Goal: Transaction & Acquisition: Purchase product/service

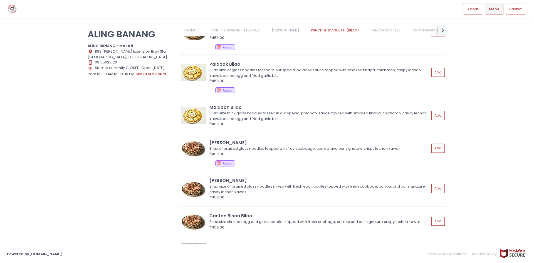
scroll to position [529, 0]
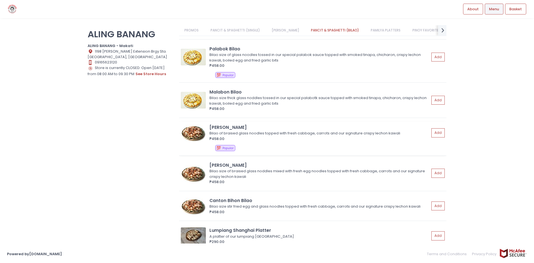
click at [255, 133] on div "Bilao of braised glass noodles topped with fresh cabbage, carrots and our signa…" at bounding box center [319, 133] width 218 height 6
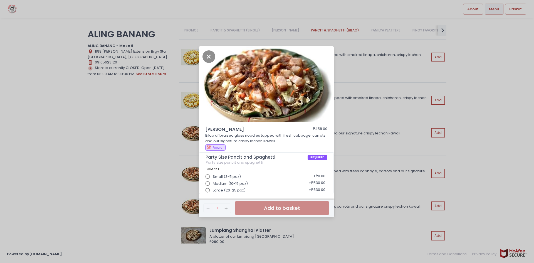
click at [209, 182] on input "Medium (10-15 pax)" at bounding box center [208, 183] width 11 height 11
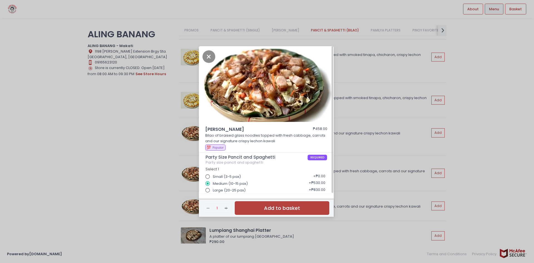
click at [139, 126] on div "Bihon Bilao ₱458.00 Bilao of braised glass noodles topped with fresh cabbage, c…" at bounding box center [267, 131] width 534 height 263
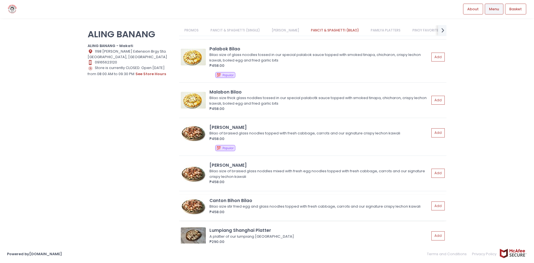
click at [238, 200] on div "Canton Bihon Bilao" at bounding box center [320, 200] width 220 height 6
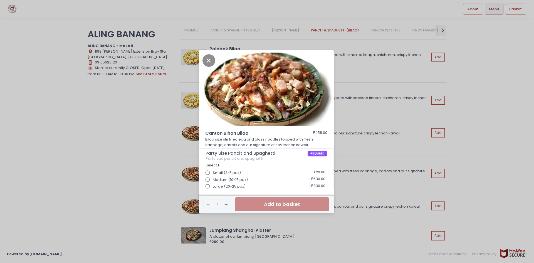
click at [237, 182] on label "Large (20-25 pax)" at bounding box center [224, 186] width 43 height 11
click at [213, 182] on input "Large (20-25 pax)" at bounding box center [208, 186] width 11 height 11
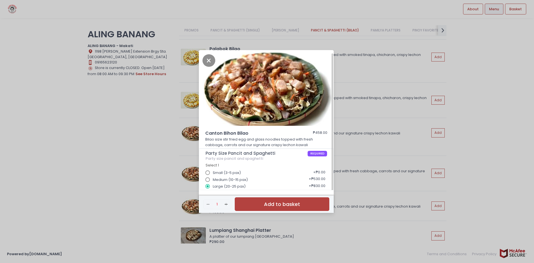
scroll to position [2, 0]
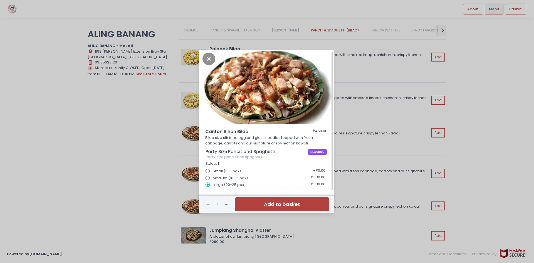
click at [229, 178] on span "Medium (10-15 pax)" at bounding box center [230, 178] width 35 height 6
click at [213, 178] on input "Medium (10-15 pax)" at bounding box center [208, 178] width 11 height 11
radio input "true"
radio input "false"
click at [151, 202] on div "Canton Bihon Bilao ₱458.00 Bilao size stir fried egg and glass noodles topped w…" at bounding box center [267, 131] width 534 height 263
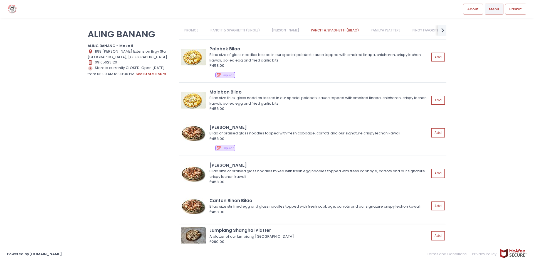
click at [221, 235] on div "A platter of our lumpiang [GEOGRAPHIC_DATA]" at bounding box center [319, 237] width 218 height 6
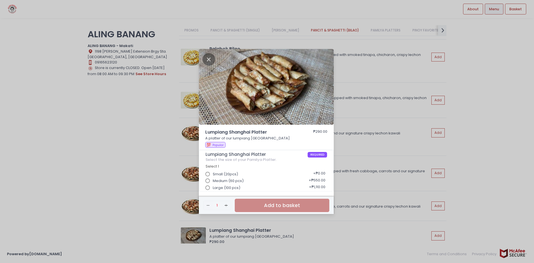
click at [208, 181] on input "Medium (60 pcs)" at bounding box center [208, 181] width 11 height 11
click at [142, 142] on div "Lumpiang Shanghai Platter ₱290.00 A platter of our lumpiang [GEOGRAPHIC_DATA] 💯…" at bounding box center [267, 131] width 534 height 263
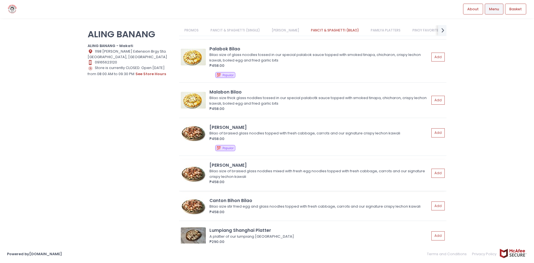
click at [199, 173] on img at bounding box center [193, 173] width 25 height 17
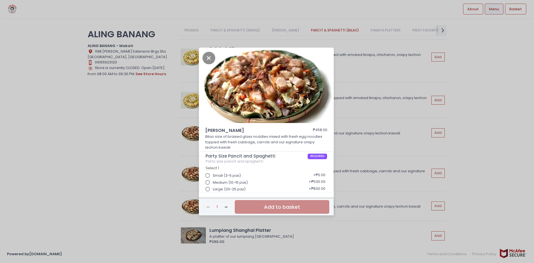
click at [186, 234] on div "[PERSON_NAME] Bilao ₱458.00 Bilao size of braised glass noddles mixed with fres…" at bounding box center [267, 131] width 534 height 263
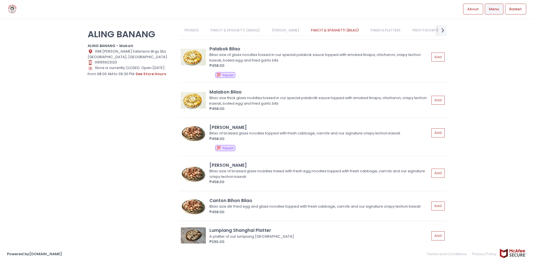
click at [188, 233] on img at bounding box center [193, 235] width 25 height 17
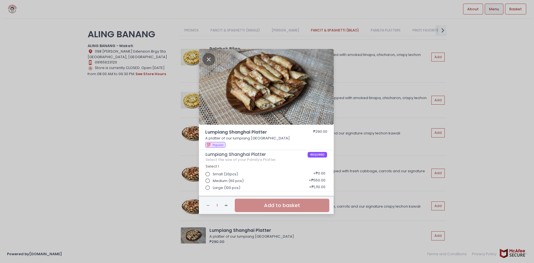
click at [130, 189] on div "Lumpiang Shanghai Platter ₱290.00 A platter of our lumpiang [GEOGRAPHIC_DATA] 💯…" at bounding box center [267, 131] width 534 height 263
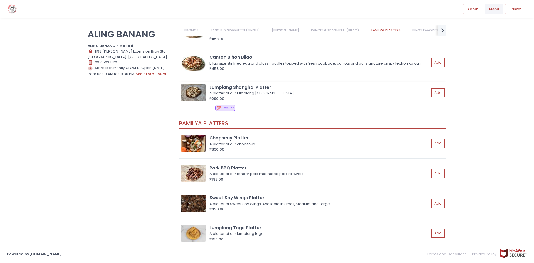
scroll to position [723, 0]
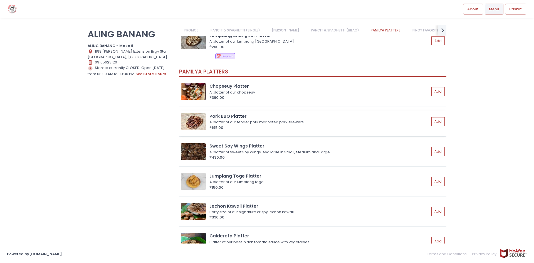
click at [231, 120] on div "A platter of our tender pork marinated pork skewers" at bounding box center [319, 122] width 218 height 6
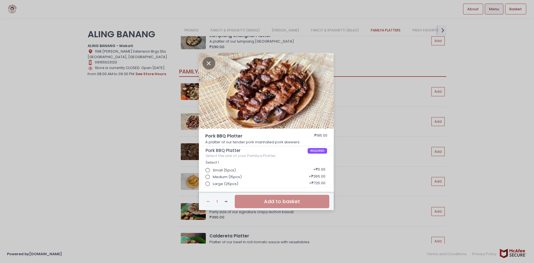
click at [208, 178] on input "Medium (15pcs)" at bounding box center [208, 177] width 11 height 11
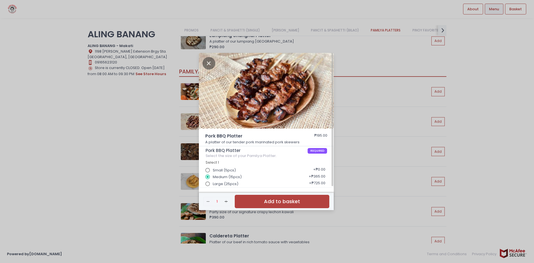
click at [161, 141] on div "Pork BBQ Platter ₱195.00 A platter of our tender pork marinated pork skewers Po…" at bounding box center [267, 131] width 534 height 263
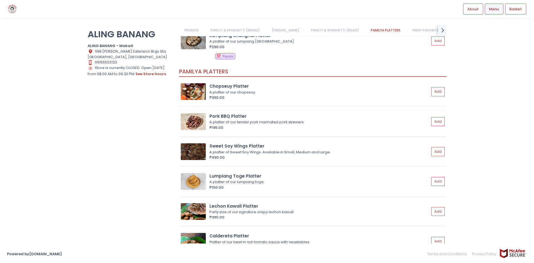
click at [209, 119] on div "Pork BBQ Platter A platter of our tender pork marinated pork skewers ₱195.00 Add" at bounding box center [313, 121] width 264 height 17
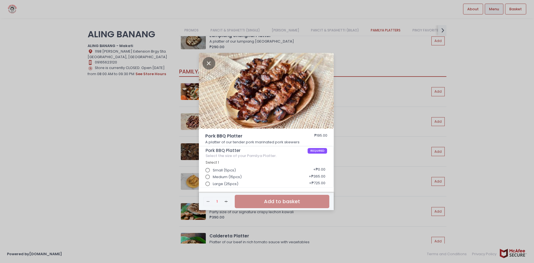
click at [120, 136] on div "Pork BBQ Platter ₱195.00 A platter of our tender pork marinated pork skewers Po…" at bounding box center [267, 131] width 534 height 263
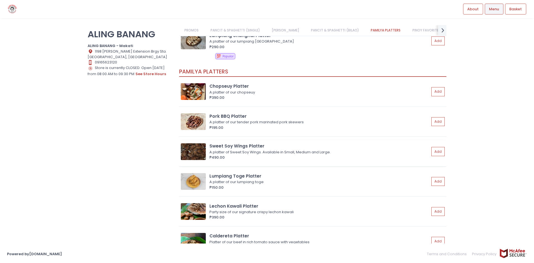
click at [205, 154] on img at bounding box center [193, 151] width 25 height 17
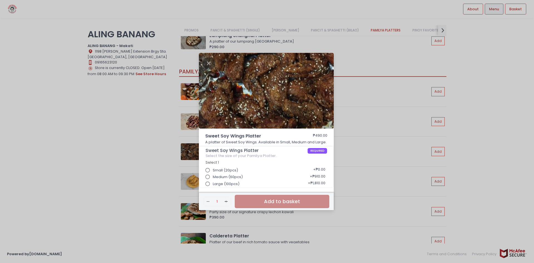
click at [147, 150] on div "Sweet Soy Wings Platter ₱490.00 A platter of Sweet Soy Wings. Available in Smal…" at bounding box center [267, 131] width 534 height 263
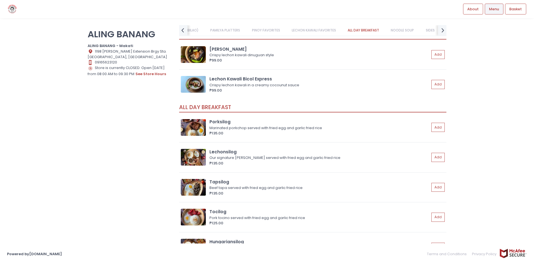
scroll to position [1391, 0]
